Goal: Task Accomplishment & Management: Use online tool/utility

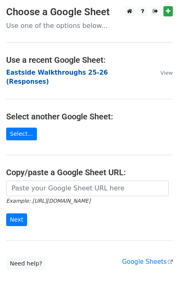
click at [67, 71] on strong "Eastside Walkthroughs 25-26 (Responses)" at bounding box center [57, 77] width 102 height 17
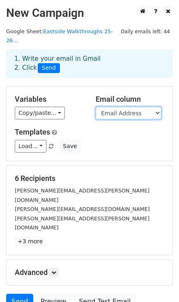
click at [152, 107] on select "Timestamp Email Address Email Grade Part of the Day Subject 2.1 Achieving Expec…" at bounding box center [129, 113] width 66 height 13
select select "Email"
click at [96, 107] on select "Timestamp Email Address Email Grade Part of the Day Subject 2.1 Achieving Expec…" at bounding box center [129, 113] width 66 height 13
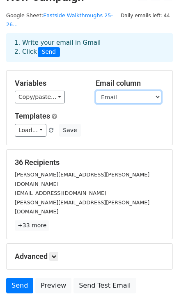
scroll to position [49, 0]
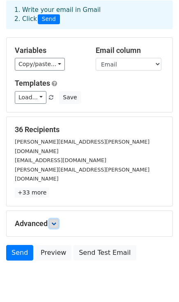
click at [53, 221] on icon at bounding box center [53, 223] width 5 height 5
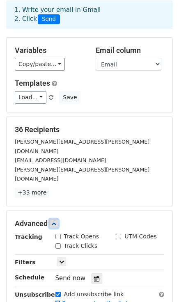
scroll to position [129, 0]
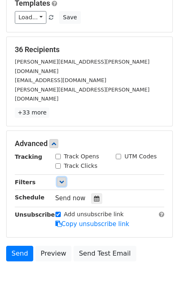
click at [60, 179] on icon at bounding box center [61, 181] width 5 height 5
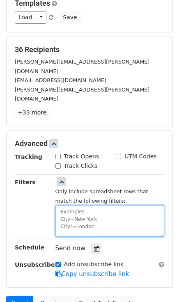
click at [64, 205] on textarea at bounding box center [109, 221] width 109 height 32
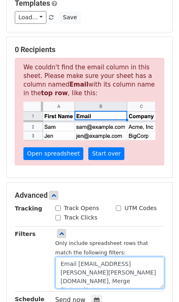
scroll to position [0, 0]
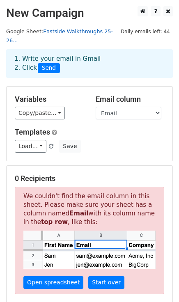
click at [74, 31] on link "Eastside Walkthroughs 25-26..." at bounding box center [59, 36] width 107 height 16
click at [85, 128] on h5 "Templates" at bounding box center [89, 132] width 149 height 9
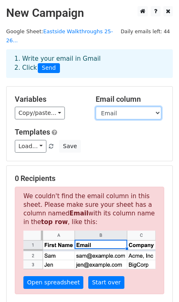
click at [125, 107] on select "Timestamp Email Address Email Grade Part of the Day Subject 2.1 Achieving Expec…" at bounding box center [129, 113] width 66 height 13
click at [96, 107] on select "Timestamp Email Address Email Grade Part of the Day Subject 2.1 Achieving Expec…" at bounding box center [129, 113] width 66 height 13
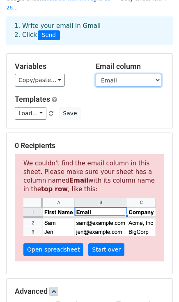
scroll to position [29, 0]
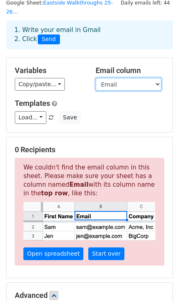
click at [156, 78] on select "Timestamp Email Address Email Grade Part of the Day Subject 2.1 Achieving Expec…" at bounding box center [129, 84] width 66 height 13
click at [96, 78] on select "Timestamp Email Address Email Grade Part of the Day Subject 2.1 Achieving Expec…" at bounding box center [129, 84] width 66 height 13
click at [142, 99] on h5 "Templates" at bounding box center [89, 103] width 149 height 9
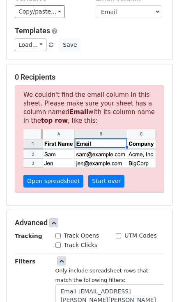
scroll to position [100, 0]
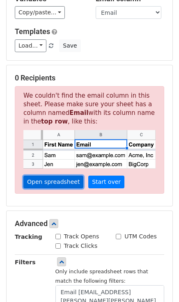
click at [56, 176] on link "Open spreadsheet" at bounding box center [53, 182] width 60 height 13
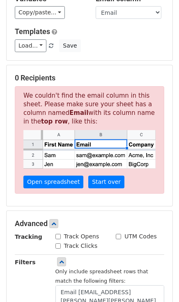
click at [104, 53] on form "Variables Copy/paste... {{Timestamp}} {{Email Address}} {{Email}} {{Grade}} {{P…" at bounding box center [89, 191] width 167 height 410
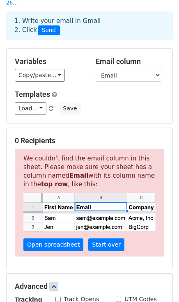
scroll to position [36, 0]
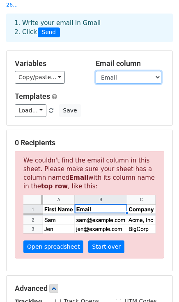
click at [138, 71] on select "Timestamp Email Address Email Grade Part of the Day Subject 2.1 Achieving Expec…" at bounding box center [129, 77] width 66 height 13
click at [96, 71] on select "Timestamp Email Address Email Grade Part of the Day Subject 2.1 Achieving Expec…" at bounding box center [129, 77] width 66 height 13
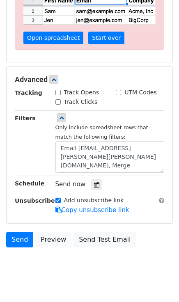
scroll to position [249, 0]
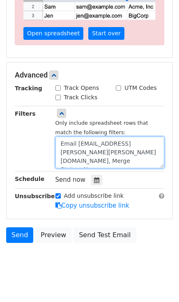
click at [66, 154] on textarea "Email [EMAIL_ADDRESS][PERSON_NAME][PERSON_NAME][DOMAIN_NAME], Merge Status=No" at bounding box center [109, 153] width 109 height 32
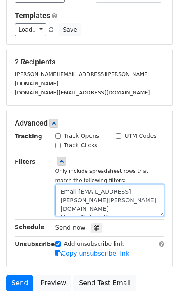
scroll to position [155, 0]
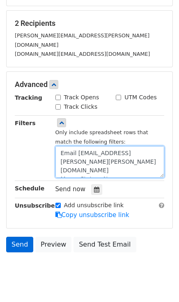
type textarea "Email [EMAIL_ADDRESS][PERSON_NAME][PERSON_NAME][DOMAIN_NAME] Merge Status=No"
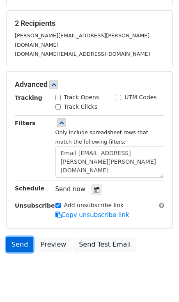
click at [16, 237] on link "Send" at bounding box center [19, 245] width 27 height 16
